Goal: Task Accomplishment & Management: Manage account settings

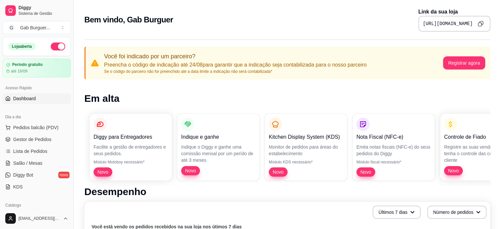
click at [246, 29] on div "Bem vindo, Gab Burguer Link da sua loja [URL][DOMAIN_NAME]" at bounding box center [287, 20] width 406 height 24
click at [62, 27] on button "G Gab Burguer ..." at bounding box center [37, 27] width 68 height 13
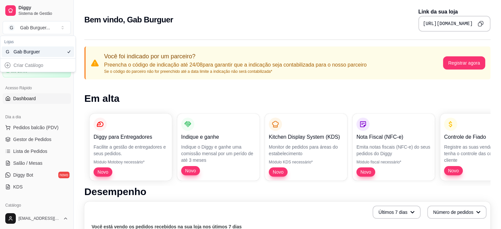
click at [116, 19] on h2 "Bem vindo, Gab Burguer" at bounding box center [128, 20] width 89 height 11
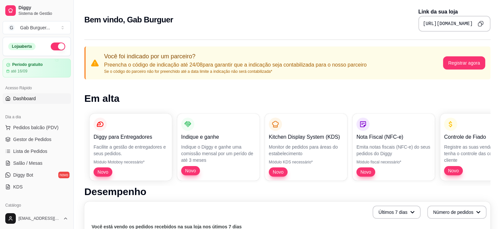
click at [306, 7] on div "Bem vindo, Gab Burguer Link da sua loja [URL][DOMAIN_NAME]" at bounding box center [288, 18] width 428 height 36
click at [306, 13] on div "Bem vindo, Gab Burguer Link da sua loja [URL][DOMAIN_NAME]" at bounding box center [287, 20] width 406 height 24
click at [8, 8] on div at bounding box center [10, 10] width 11 height 11
click at [24, 26] on div "Gab Burguer ..." at bounding box center [35, 27] width 30 height 7
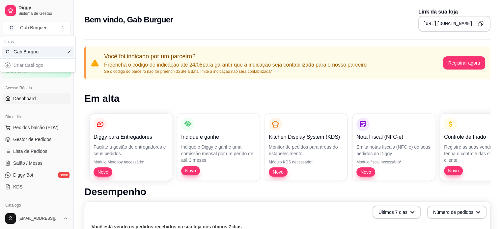
click at [145, 1] on div "Bem vindo, Gab Burguer Link da sua loja [URL][DOMAIN_NAME]" at bounding box center [288, 18] width 428 height 36
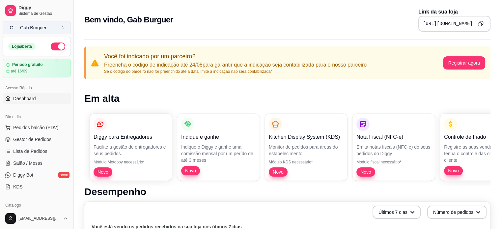
click at [12, 26] on span "G" at bounding box center [11, 27] width 7 height 7
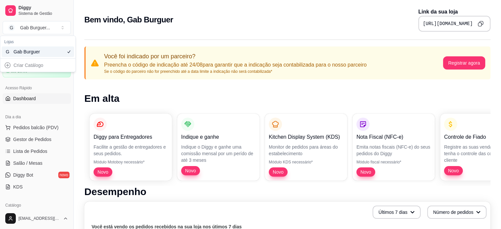
drag, startPoint x: 32, startPoint y: 54, endPoint x: 14, endPoint y: 66, distance: 21.9
click at [14, 66] on div "Lojas G Gab Burguer Criar Catálogo" at bounding box center [37, 54] width 75 height 36
drag, startPoint x: 14, startPoint y: 66, endPoint x: 5, endPoint y: 62, distance: 9.5
click at [5, 62] on div "Criar Catálogo" at bounding box center [38, 65] width 73 height 11
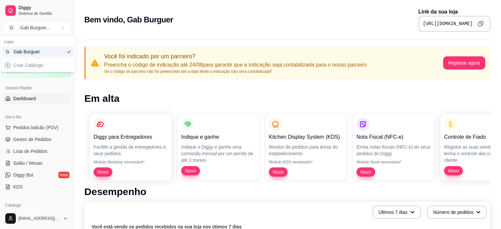
click at [7, 66] on div "Criar Catálogo" at bounding box center [38, 65] width 73 height 11
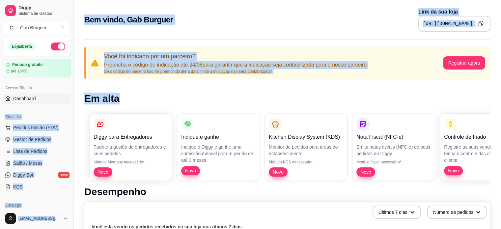
drag, startPoint x: 143, startPoint y: 92, endPoint x: 44, endPoint y: 98, distance: 100.1
click at [44, 98] on link "Dashboard" at bounding box center [37, 98] width 68 height 11
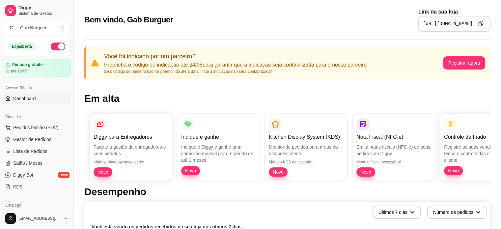
click at [10, 98] on icon at bounding box center [7, 98] width 5 height 5
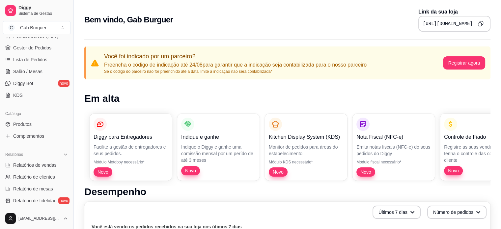
scroll to position [92, 0]
click at [30, 137] on span "Complementos" at bounding box center [28, 135] width 31 height 7
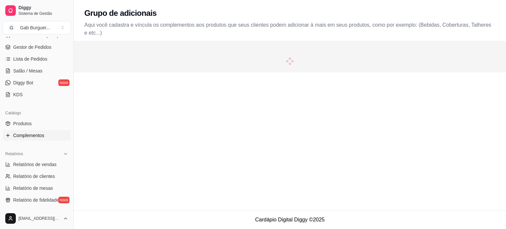
click at [30, 137] on span "Complementos" at bounding box center [28, 135] width 31 height 7
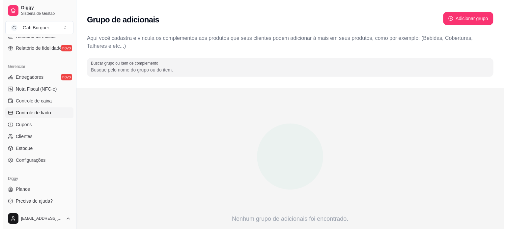
scroll to position [245, 0]
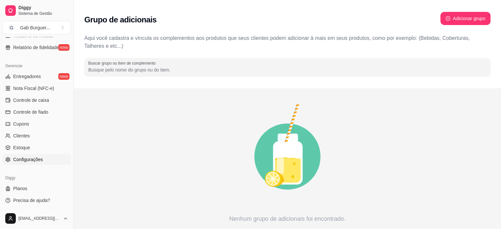
click at [40, 163] on link "Configurações" at bounding box center [37, 159] width 68 height 11
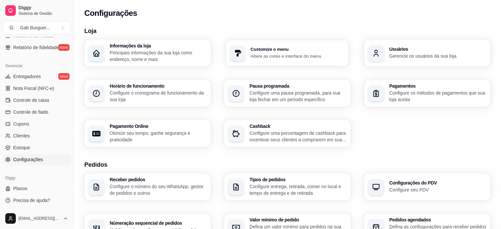
click at [302, 52] on div "Customize o menu Altere as cores e interface do menu" at bounding box center [298, 53] width 94 height 12
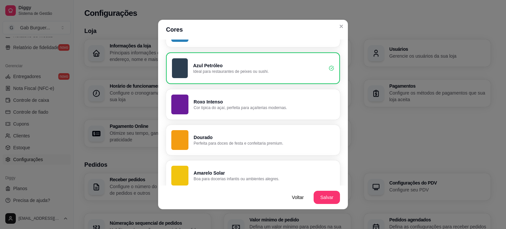
scroll to position [396, 0]
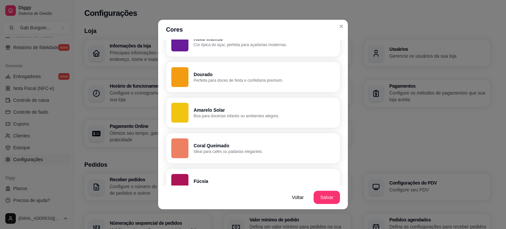
click at [229, 110] on p "Amarelo Solar" at bounding box center [264, 110] width 141 height 7
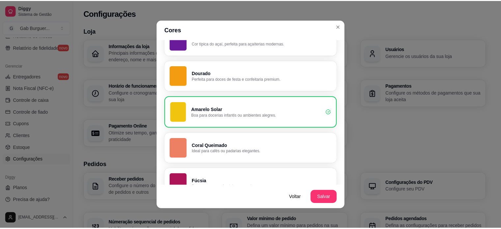
scroll to position [394, 0]
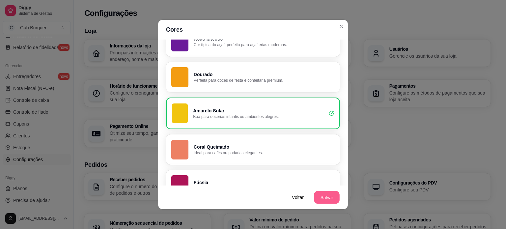
click at [334, 200] on button "Salvar" at bounding box center [327, 197] width 26 height 13
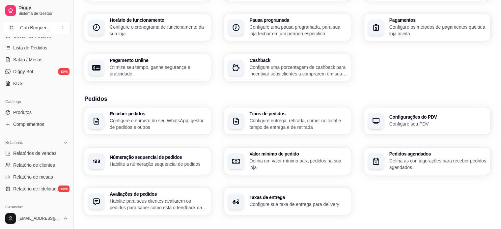
scroll to position [102, 0]
click at [29, 114] on span "Produtos" at bounding box center [22, 113] width 18 height 7
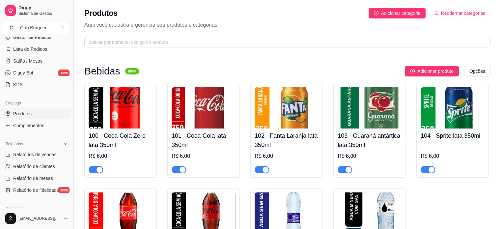
click at [441, 14] on button "Reodernar categorias" at bounding box center [460, 13] width 62 height 11
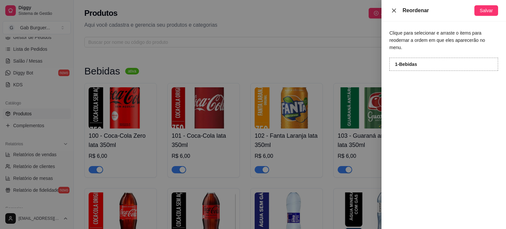
click at [394, 13] on icon "close" at bounding box center [394, 10] width 5 height 5
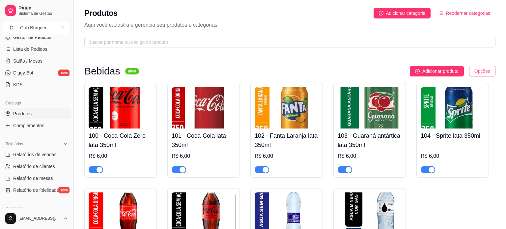
click at [473, 71] on html "Diggy Sistema de Gestão G Gab Burguer ... Loja aberta Período gratuito até 16/0…" at bounding box center [253, 114] width 506 height 229
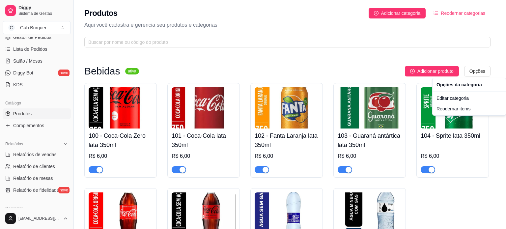
click at [392, 50] on html "Diggy Sistema de Gestão G Gab Burguer ... Loja aberta Período gratuito até 16/0…" at bounding box center [253, 114] width 506 height 229
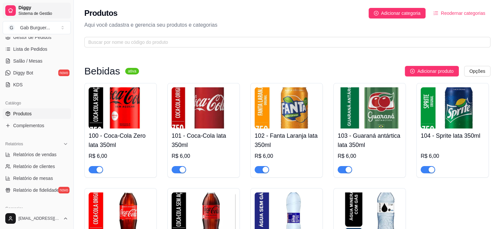
click at [51, 9] on span "Diggy" at bounding box center [43, 8] width 50 height 6
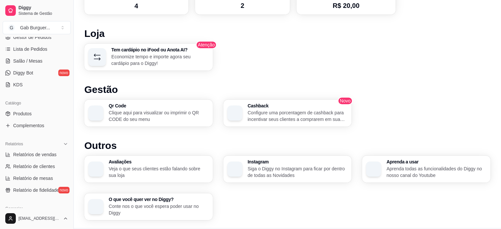
scroll to position [397, 0]
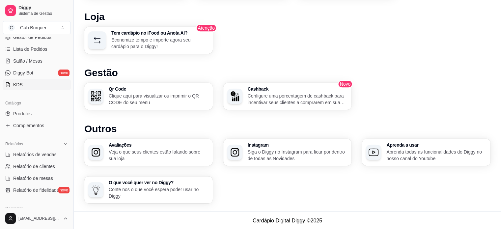
click at [16, 85] on span "KDS" at bounding box center [18, 84] width 10 height 7
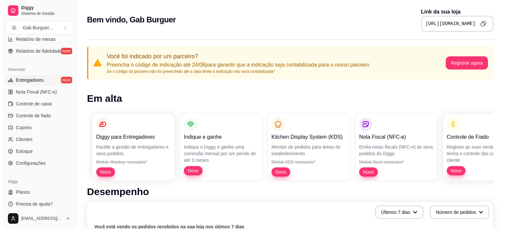
scroll to position [245, 0]
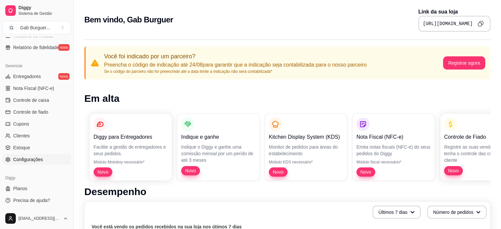
click at [32, 159] on span "Configurações" at bounding box center [28, 159] width 30 height 7
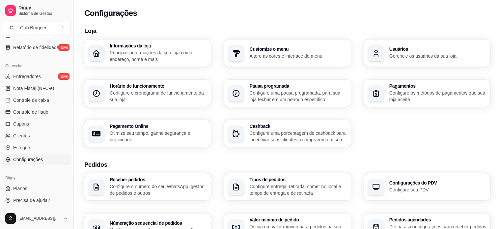
click at [237, 55] on icon "button" at bounding box center [236, 53] width 8 height 8
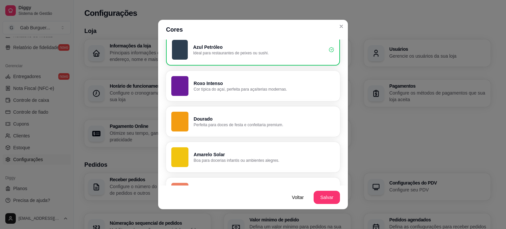
scroll to position [351, 0]
click at [203, 153] on p "Amarelo Solar" at bounding box center [264, 155] width 141 height 7
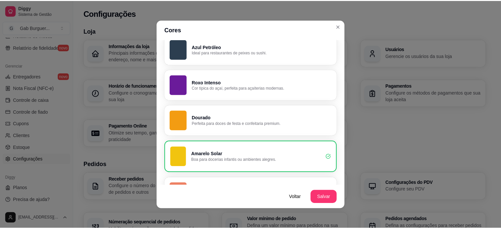
scroll to position [350, 0]
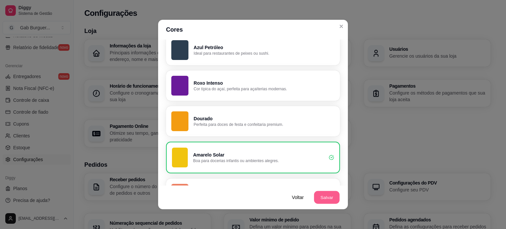
click at [320, 201] on button "Salvar" at bounding box center [327, 197] width 26 height 13
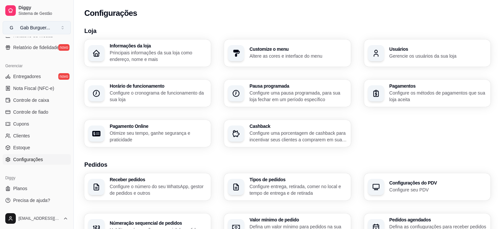
click at [28, 27] on div "Gab Burguer ..." at bounding box center [35, 27] width 30 height 7
click at [26, 54] on div "Gab Burguer" at bounding box center [29, 51] width 30 height 7
click at [25, 78] on span "Entregadores" at bounding box center [27, 76] width 28 height 7
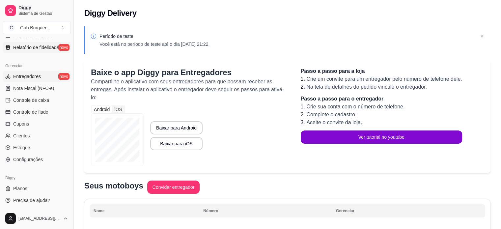
click at [35, 45] on span "Relatório de fidelidade" at bounding box center [36, 47] width 46 height 7
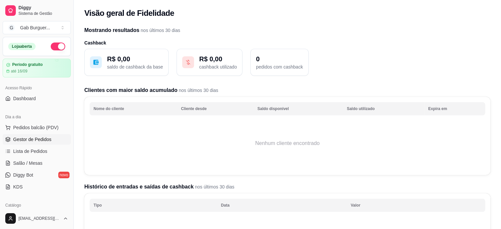
click at [38, 139] on span "Gestor de Pedidos" at bounding box center [32, 139] width 38 height 7
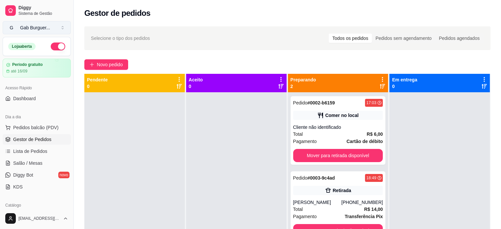
click at [23, 25] on div "Gab Burguer ..." at bounding box center [35, 27] width 30 height 7
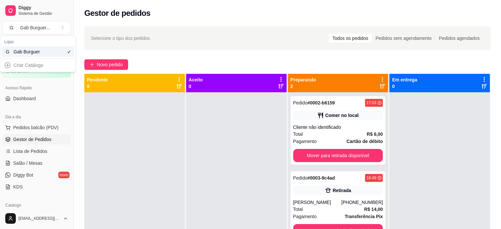
click at [198, 20] on div "Gestor de pedidos" at bounding box center [288, 11] width 428 height 22
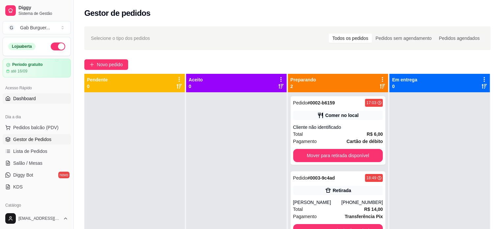
click at [28, 98] on span "Dashboard" at bounding box center [24, 98] width 23 height 7
